Goal: Task Accomplishment & Management: Manage account settings

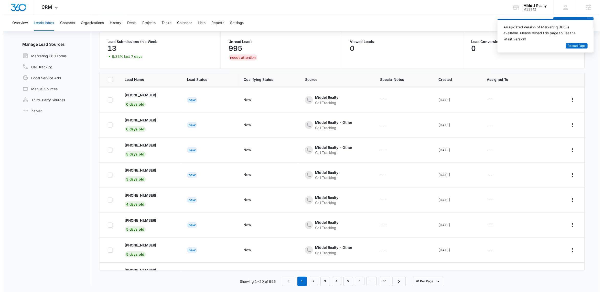
scroll to position [40, 0]
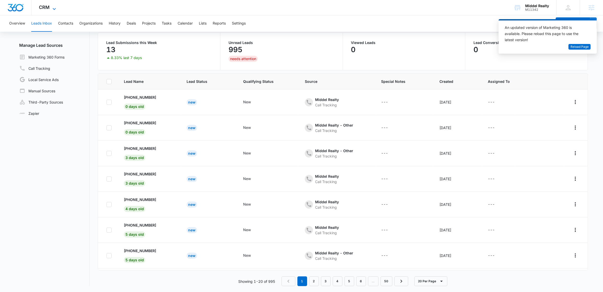
click at [57, 5] on div "CRM Apps Reputation Websites Forms CRM Email Social Shop Payments POS Content A…" at bounding box center [48, 7] width 34 height 15
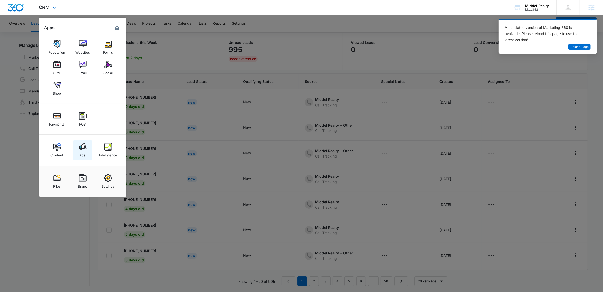
click at [81, 155] on div "Ads" at bounding box center [83, 154] width 6 height 7
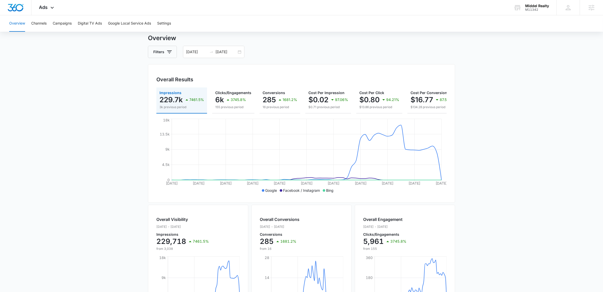
scroll to position [49, 0]
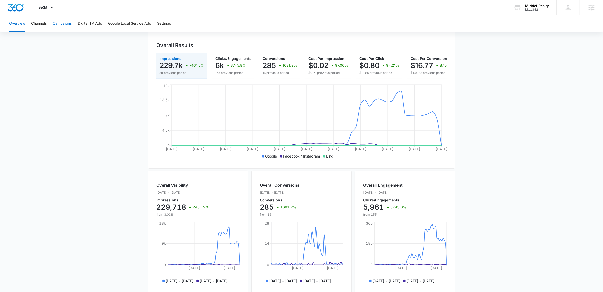
click at [63, 24] on button "Campaigns" at bounding box center [62, 23] width 19 height 16
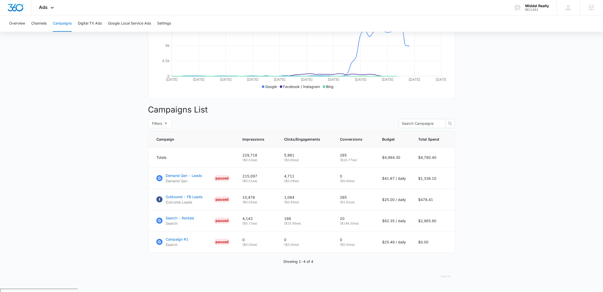
scroll to position [120, 0]
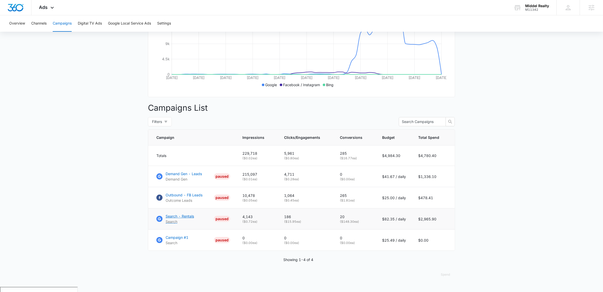
click at [187, 219] on p "Search - Rentals" at bounding box center [180, 216] width 28 height 5
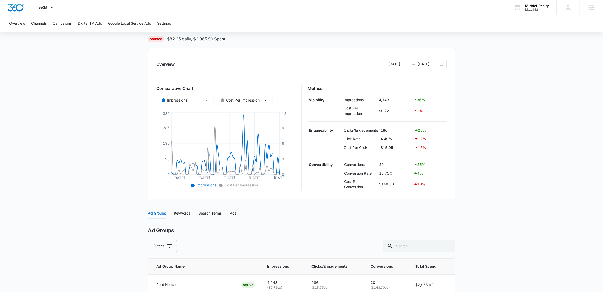
scroll to position [39, 0]
click at [440, 61] on div "07/11/2025 09/09/2025" at bounding box center [415, 62] width 61 height 9
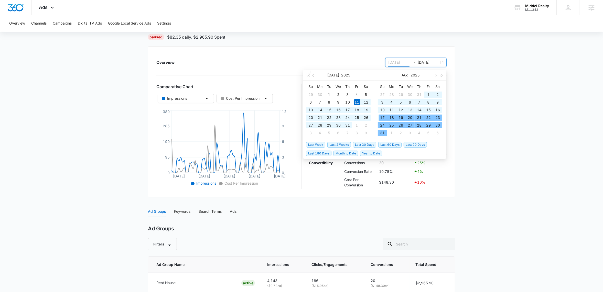
type input "07/11/2025"
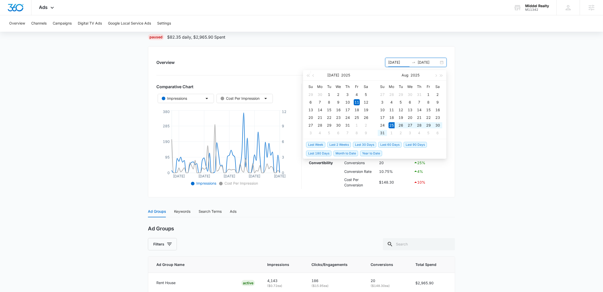
click at [335, 145] on span "Last 2 Weeks" at bounding box center [339, 145] width 24 height 6
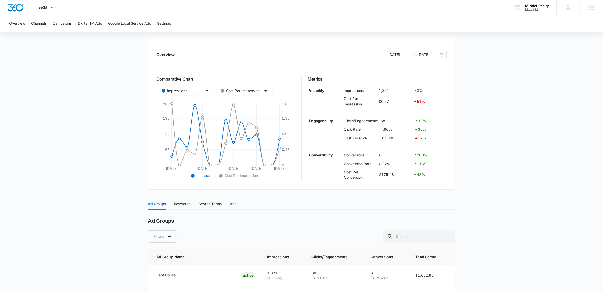
scroll to position [0, 0]
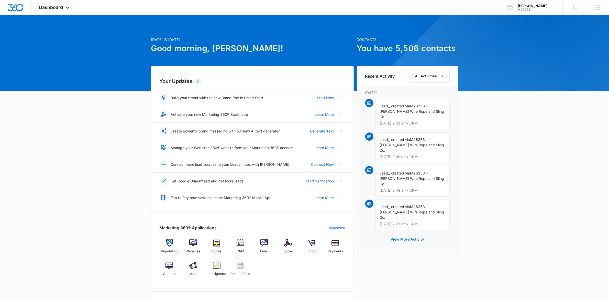
scroll to position [3, 0]
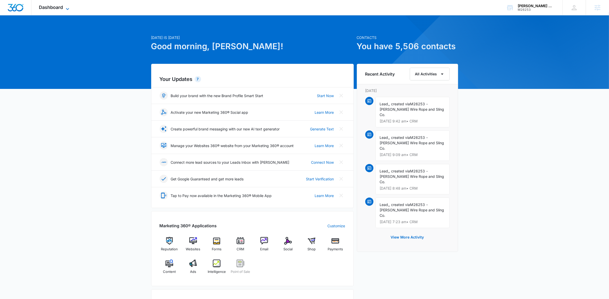
click at [68, 7] on icon at bounding box center [67, 9] width 6 height 6
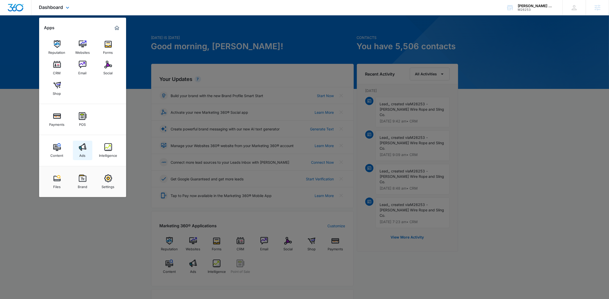
click at [81, 146] on img at bounding box center [83, 147] width 8 height 8
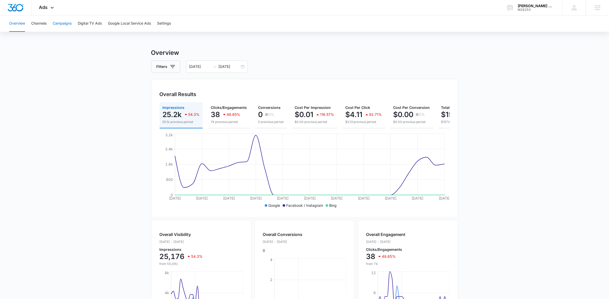
click at [67, 23] on button "Campaigns" at bounding box center [62, 23] width 19 height 16
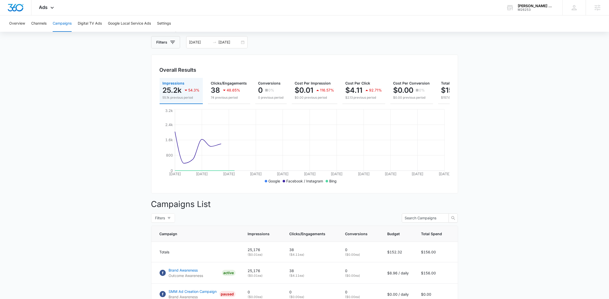
scroll to position [71, 0]
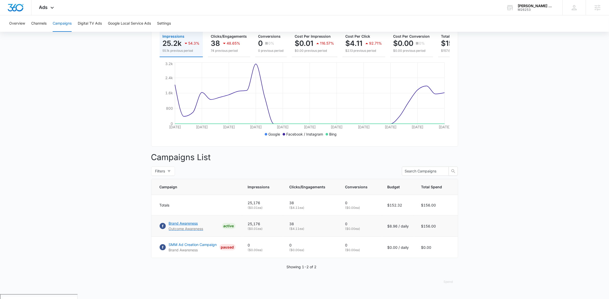
click at [188, 226] on p "Brand Awareness" at bounding box center [186, 222] width 35 height 5
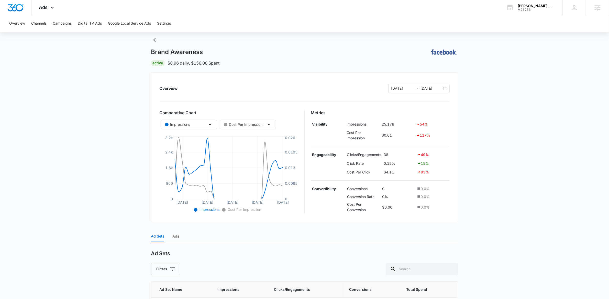
scroll to position [56, 0]
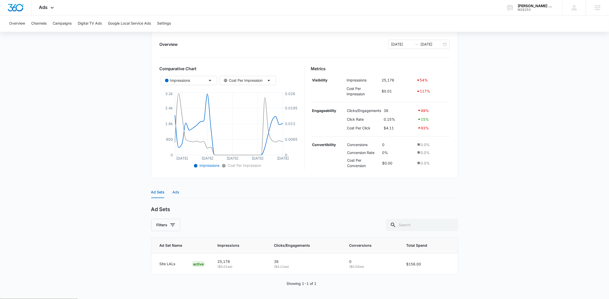
click at [177, 194] on div "Ads" at bounding box center [176, 192] width 7 height 6
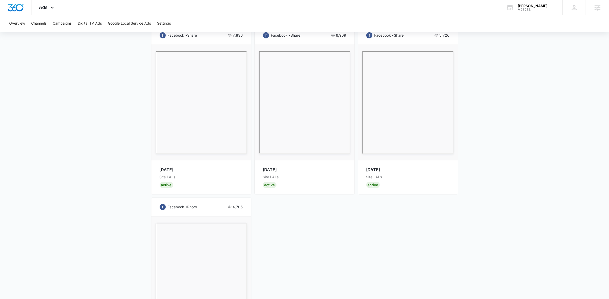
scroll to position [192, 0]
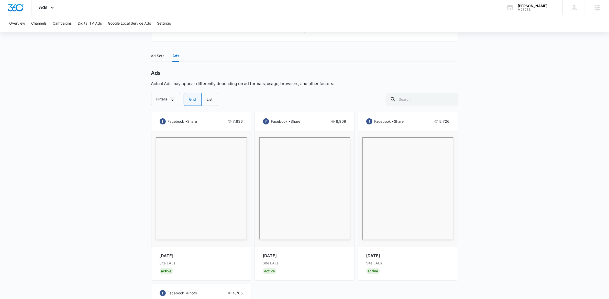
click at [483, 73] on main "Brand Awareness | Active $8.96 daily , $156.00 Spent Overview [DATE] [DATE] Com…" at bounding box center [304, 164] width 609 height 616
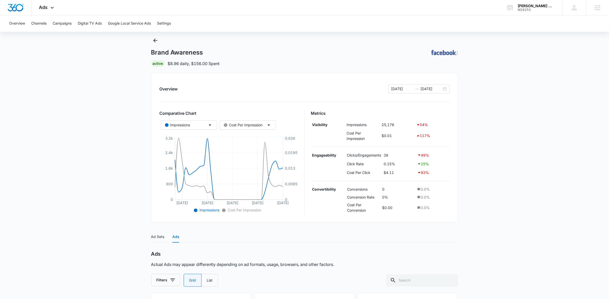
scroll to position [0, 0]
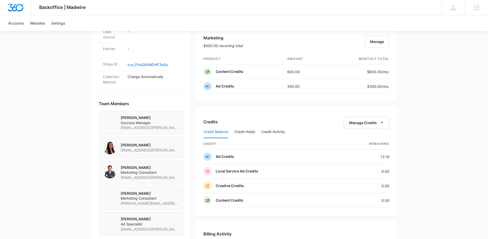
scroll to position [306, 0]
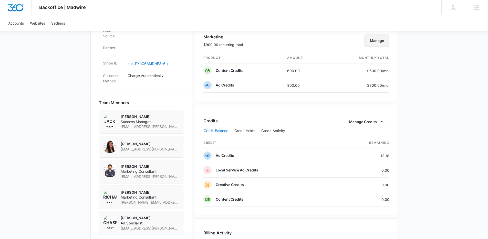
click at [381, 40] on button "Manage" at bounding box center [376, 41] width 25 height 12
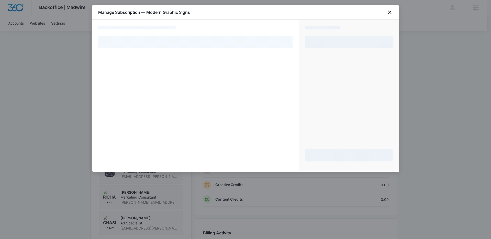
select select "pm_1OjU0VA4n8RTgNjUeoSzaPxg"
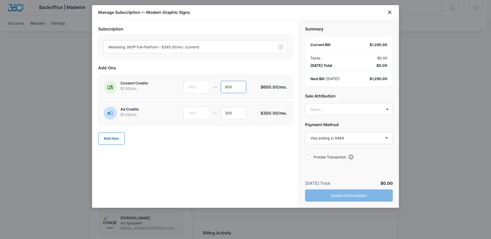
click at [227, 88] on input "600" at bounding box center [234, 87] width 26 height 12
type input "300"
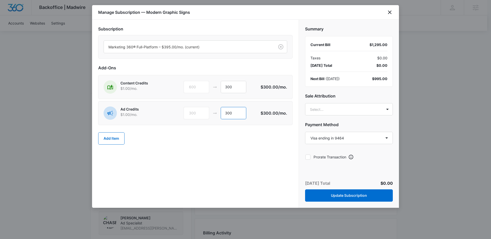
drag, startPoint x: 228, startPoint y: 113, endPoint x: 235, endPoint y: 113, distance: 7.2
click at [228, 113] on input "300" at bounding box center [234, 113] width 26 height 12
type input "600"
click at [353, 196] on button "Update Subscription" at bounding box center [349, 195] width 88 height 12
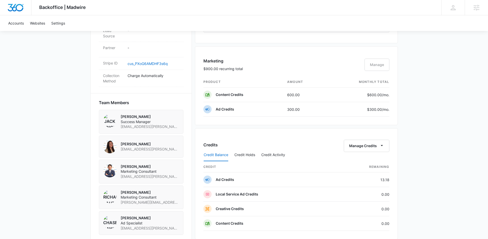
click at [445, 150] on div "Backoffice | Madwire Apps Settings [PERSON_NAME] [PERSON_NAME][EMAIL_ADDRESS][P…" at bounding box center [244, 58] width 488 height 728
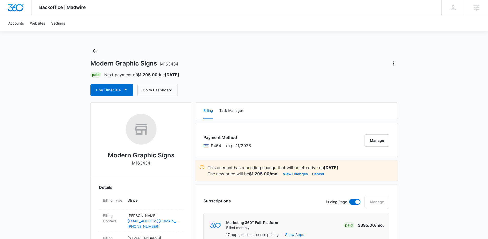
scroll to position [0, 0]
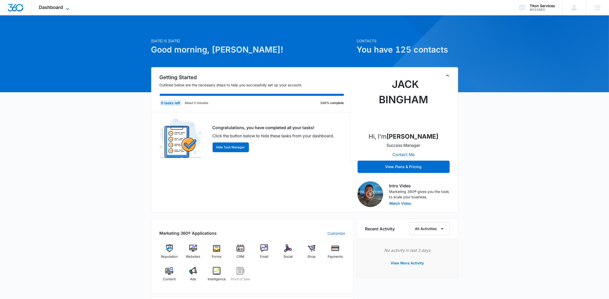
click at [65, 8] on icon at bounding box center [67, 9] width 6 height 6
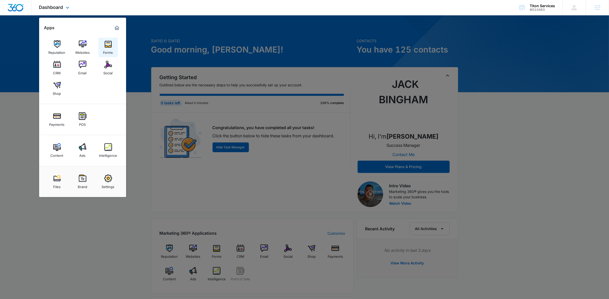
click at [108, 51] on div "Forms" at bounding box center [108, 51] width 10 height 7
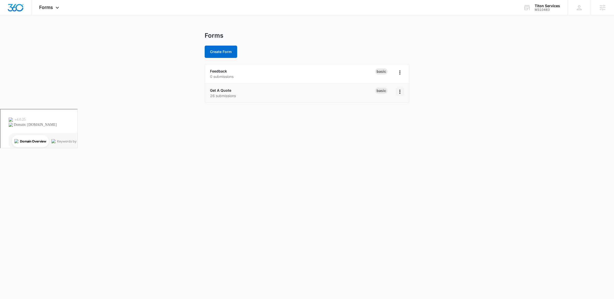
click at [401, 91] on icon "Overflow Menu" at bounding box center [400, 92] width 6 height 6
click at [388, 113] on div "Duplicate" at bounding box center [384, 114] width 16 height 4
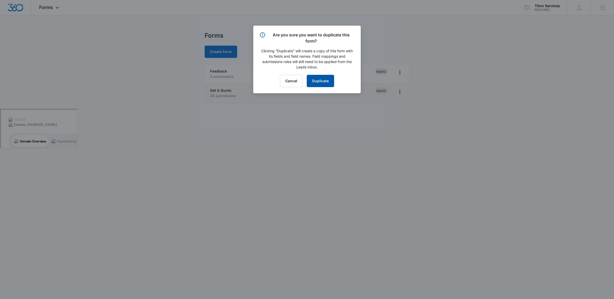
click at [321, 81] on button "Duplicate" at bounding box center [320, 81] width 27 height 12
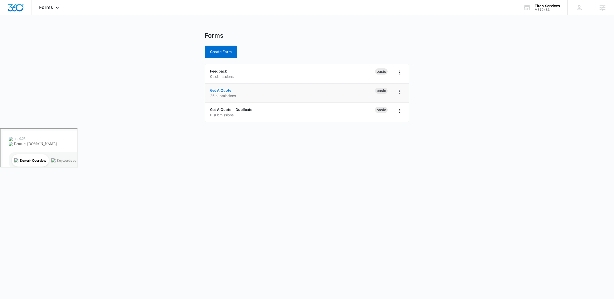
click at [220, 90] on link "Get A Quote" at bounding box center [220, 90] width 21 height 4
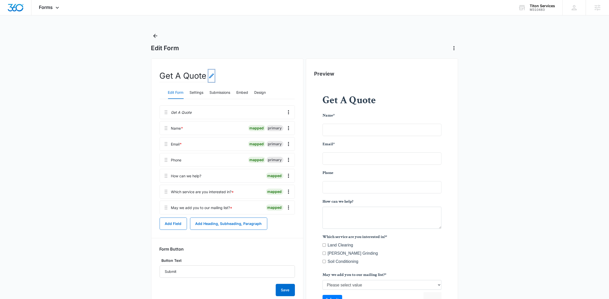
click at [212, 78] on icon "Edit Form Name" at bounding box center [212, 76] width 6 height 6
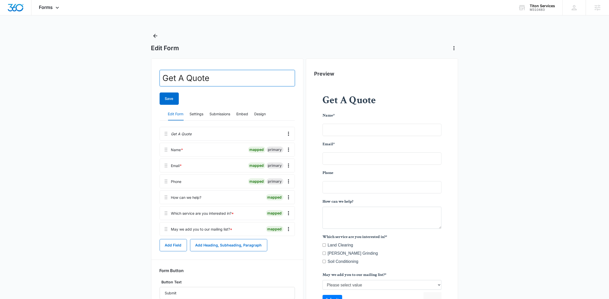
click at [219, 78] on input "Get A Quote" at bounding box center [227, 78] width 135 height 16
type input "Get A Quote - Summer"
click at [174, 99] on button "Save" at bounding box center [169, 98] width 19 height 12
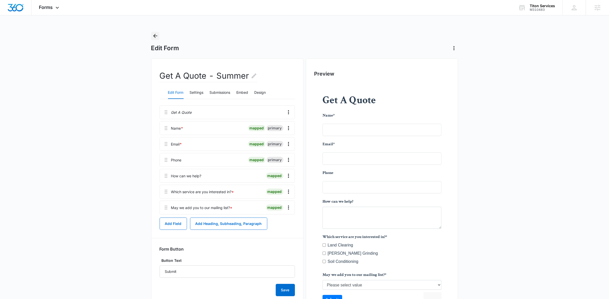
click at [154, 36] on icon "Back" at bounding box center [155, 36] width 4 height 4
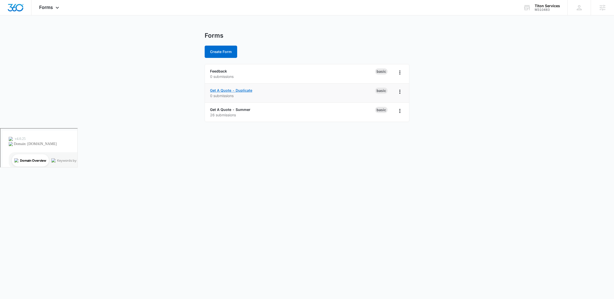
click at [225, 89] on link "Get A Quote - Duplicate" at bounding box center [231, 90] width 42 height 4
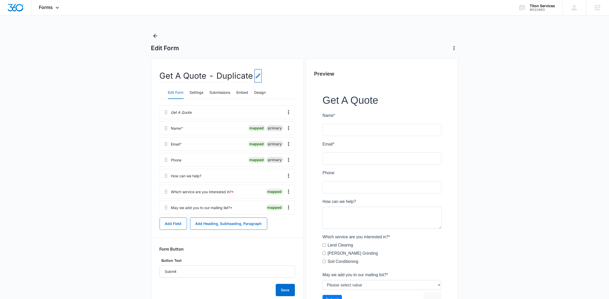
click at [260, 75] on icon "Edit Form Name" at bounding box center [258, 76] width 6 height 6
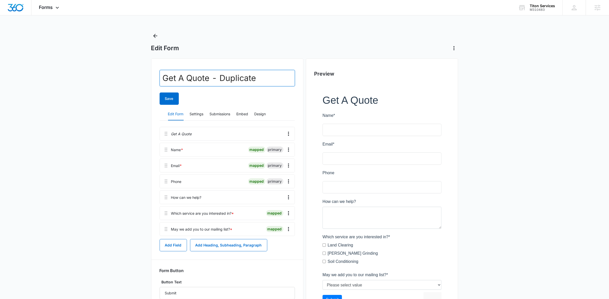
click at [243, 80] on input "Get A Quote - Duplicate" at bounding box center [227, 78] width 135 height 16
click at [242, 80] on input "Get A Quote - Duplicate" at bounding box center [227, 78] width 135 height 16
type input "Get A Quote - Winter"
click at [169, 96] on button "Save" at bounding box center [169, 98] width 19 height 12
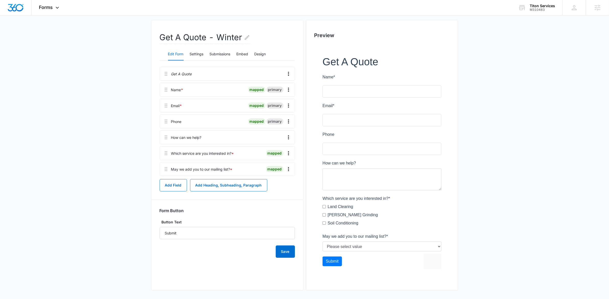
scroll to position [40, 0]
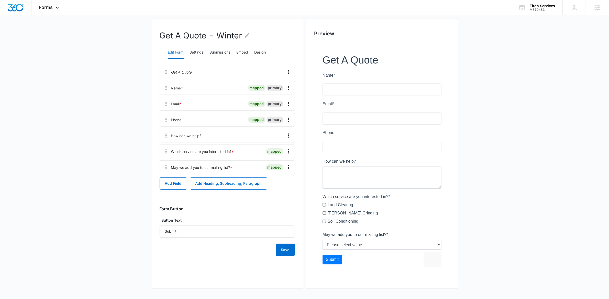
click at [196, 152] on div "Which service are you interested in? *" at bounding box center [202, 151] width 63 height 5
click at [289, 151] on icon "Overflow Menu" at bounding box center [288, 151] width 1 height 4
click at [278, 166] on div "Edit" at bounding box center [275, 166] width 11 height 4
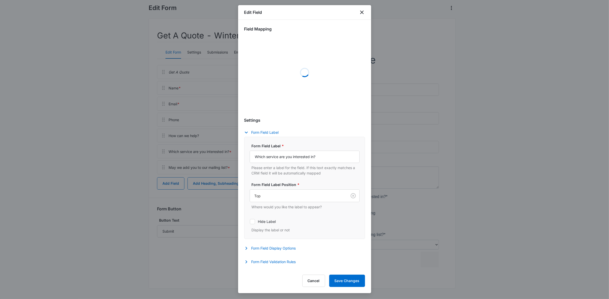
select select "350"
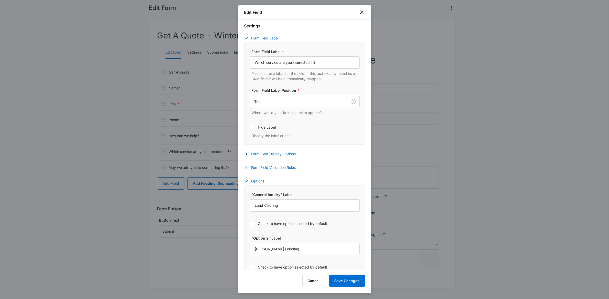
scroll to position [152, 0]
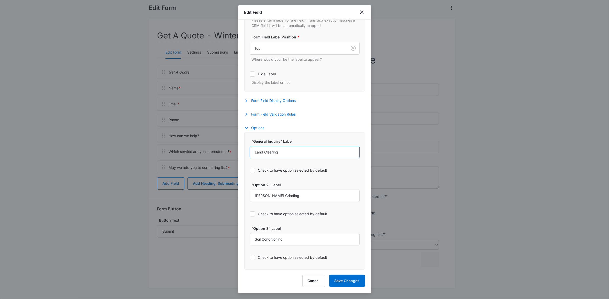
drag, startPoint x: 289, startPoint y: 152, endPoint x: 250, endPoint y: 149, distance: 39.7
click at [250, 149] on input "Land Clearing" at bounding box center [305, 152] width 110 height 12
type input "One-Time Snow Clearing"
click at [290, 193] on input "Stump Grinding" at bounding box center [305, 195] width 110 height 12
drag, startPoint x: 291, startPoint y: 195, endPoint x: 250, endPoint y: 194, distance: 41.0
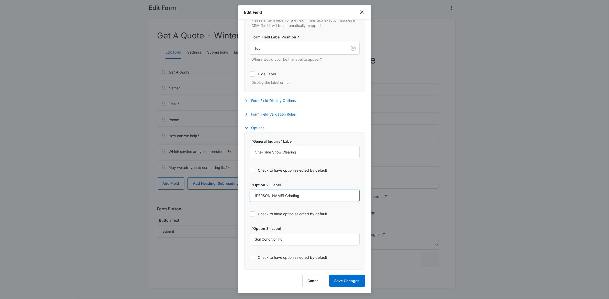
click at [250, 194] on input "Stump Grinding" at bounding box center [305, 195] width 110 height 12
type input "Recurring Snow Removal Services"
click at [346, 210] on div "Check to have option selected by default" at bounding box center [305, 214] width 110 height 12
drag, startPoint x: 297, startPoint y: 240, endPoint x: 248, endPoint y: 238, distance: 49.2
click at [248, 238] on div ""General Inquiry" Label One-Time Snow Clearing Check to have option selected by…" at bounding box center [304, 200] width 121 height 137
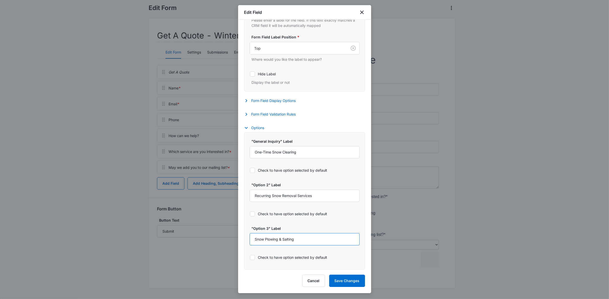
type input "Snow Plowing & Salting"
click at [335, 219] on div "Check to have option selected by default" at bounding box center [305, 214] width 110 height 12
click at [275, 265] on div ""General Inquiry" Label One-Time Snow Clearing Check to have option selected by…" at bounding box center [304, 200] width 121 height 137
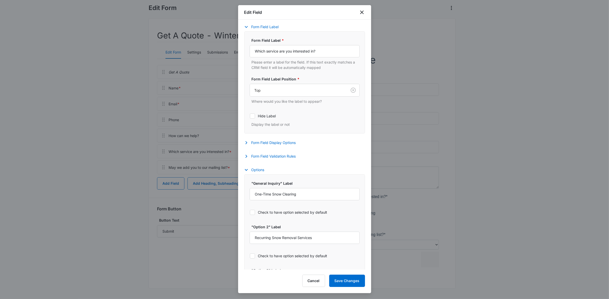
scroll to position [152, 0]
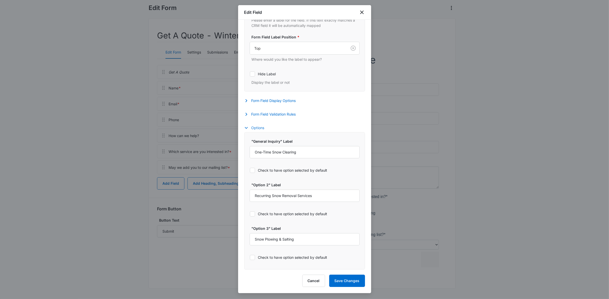
click at [254, 126] on button "Options" at bounding box center [256, 128] width 25 height 6
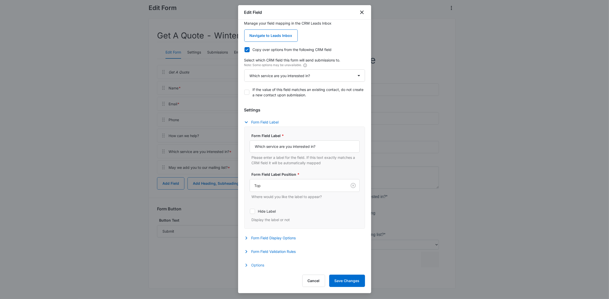
scroll to position [15, 0]
click at [253, 266] on button "Options" at bounding box center [256, 265] width 25 height 6
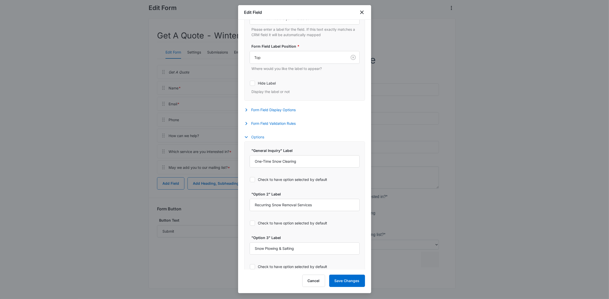
scroll to position [152, 0]
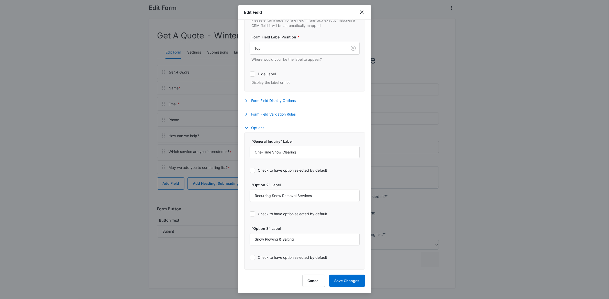
click at [314, 261] on div "Check to have option selected by default" at bounding box center [305, 257] width 110 height 12
click at [292, 153] on input "One-Time Snow Clearing" at bounding box center [305, 152] width 110 height 12
type input "One-Time Snow Removal"
click at [341, 126] on div "Options "General Inquiry" Label One-Time Snow Removal Check to have option sele…" at bounding box center [304, 197] width 121 height 145
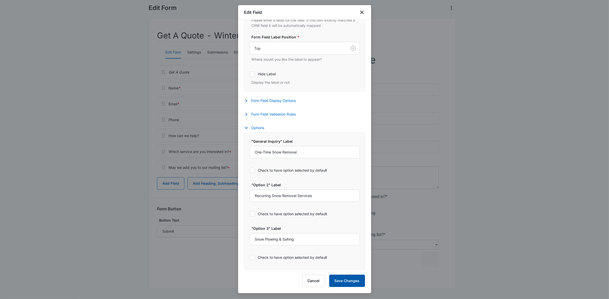
click at [355, 282] on button "Save Changes" at bounding box center [347, 280] width 36 height 12
click at [346, 278] on button "Save Changes" at bounding box center [347, 280] width 36 height 12
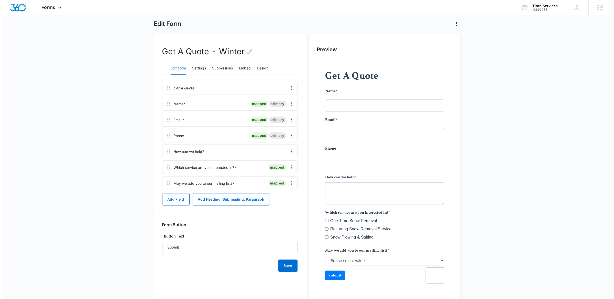
scroll to position [0, 0]
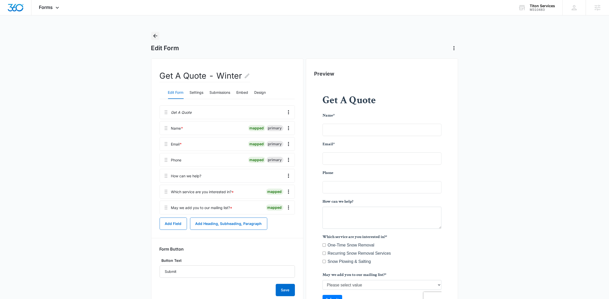
click at [157, 35] on icon "Back" at bounding box center [155, 36] width 6 height 6
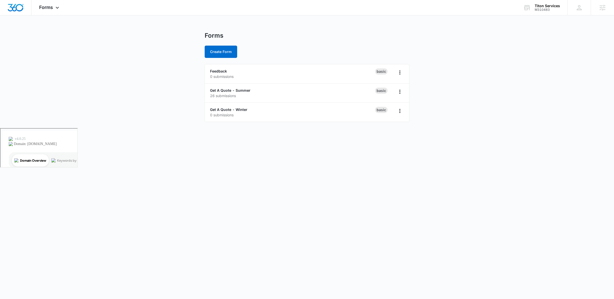
click at [140, 45] on main "Forms Create Form Feedback 0 submissions Basic Get A Quote - Summer 26 submissi…" at bounding box center [307, 80] width 614 height 96
